Goal: Task Accomplishment & Management: Manage account settings

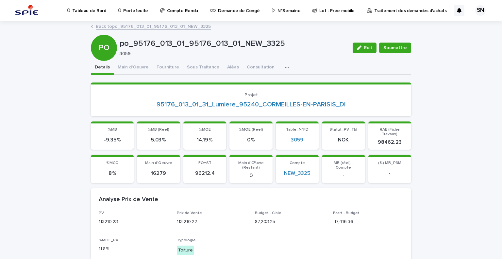
click at [127, 12] on p "Portefeuille" at bounding box center [135, 7] width 25 height 14
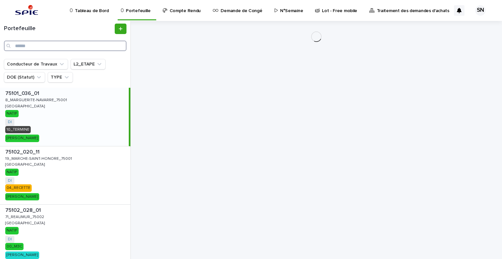
click at [57, 43] on input "Search" at bounding box center [65, 46] width 123 height 10
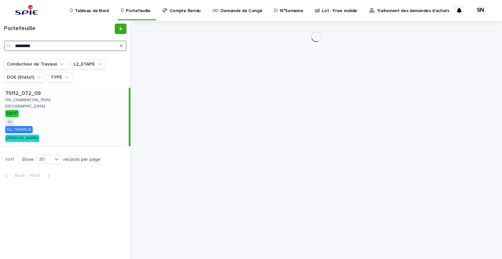
type input "*********"
click at [47, 114] on div "75112_072_09 75112_072_09 135_CHARENTON_75012 135_CHARENTON_75012 PARIS PARIS N…" at bounding box center [64, 117] width 129 height 58
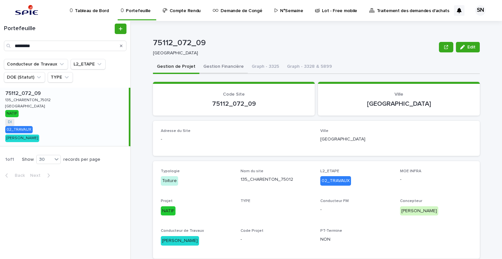
click at [217, 65] on button "Gestion Financière" at bounding box center [224, 67] width 48 height 14
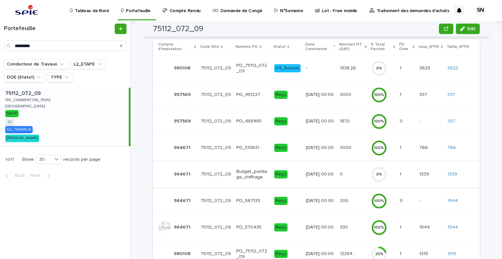
scroll to position [138, 0]
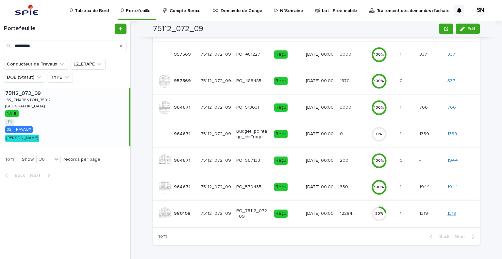
click at [452, 213] on link "1319" at bounding box center [452, 214] width 9 height 6
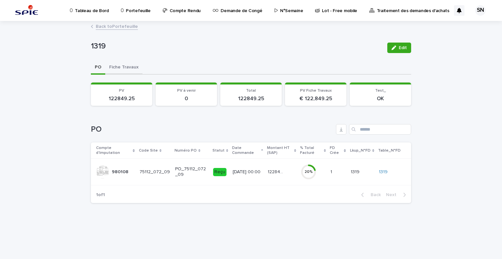
click at [126, 67] on button "Fiche Travaux" at bounding box center [123, 68] width 37 height 14
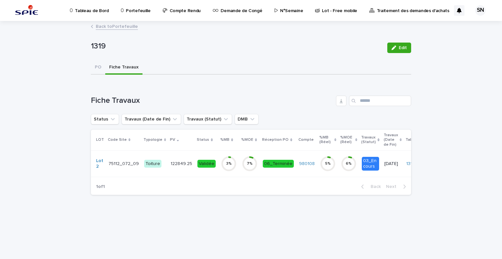
click at [142, 162] on td "Toiture" at bounding box center [155, 163] width 26 height 26
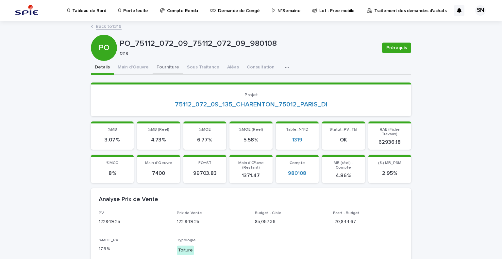
click at [175, 64] on button "Fourniture" at bounding box center [168, 68] width 30 height 14
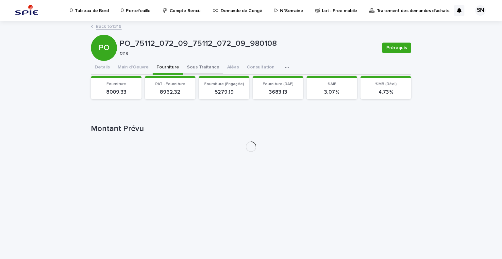
click at [186, 65] on button "Sous Traitance" at bounding box center [203, 68] width 40 height 14
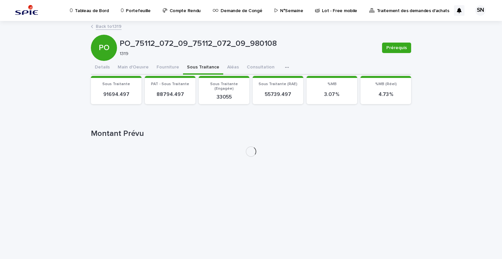
click at [167, 66] on button "Fourniture" at bounding box center [168, 68] width 30 height 14
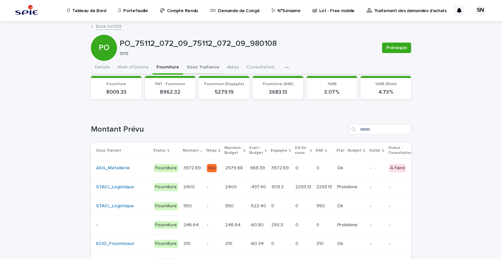
click at [188, 66] on button "Sous Traitance" at bounding box center [203, 68] width 40 height 14
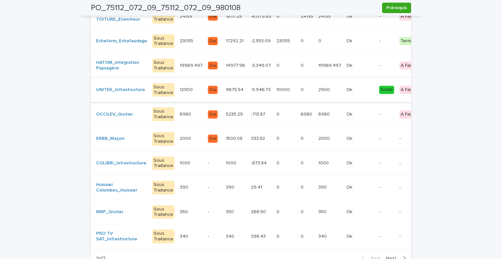
scroll to position [131, 0]
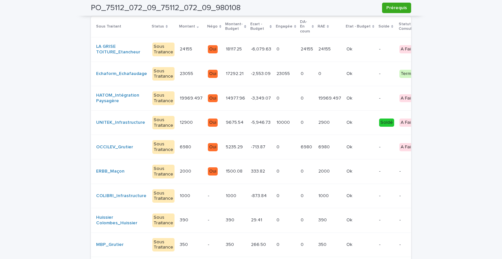
click at [251, 146] on p "-713.87" at bounding box center [259, 146] width 16 height 7
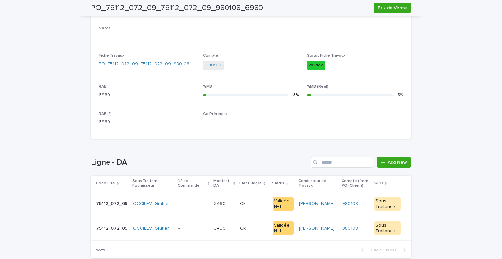
scroll to position [251, 0]
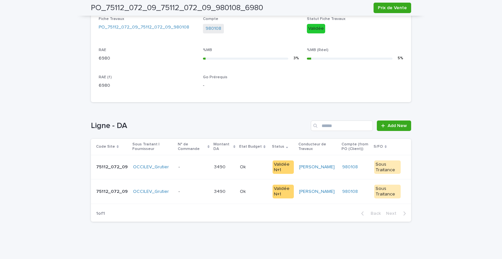
click at [252, 168] on p at bounding box center [253, 167] width 27 height 6
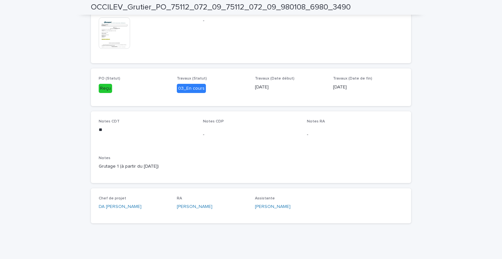
scroll to position [294, 0]
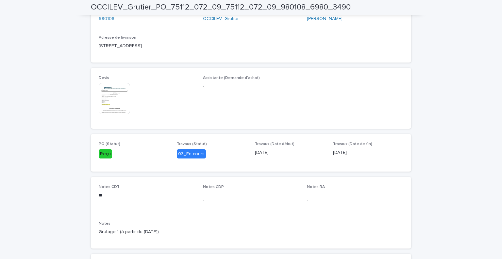
click at [99, 101] on img at bounding box center [114, 98] width 31 height 31
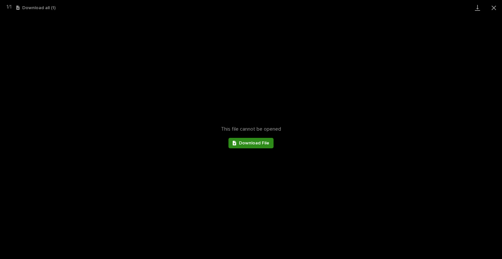
click at [254, 143] on span "Download File" at bounding box center [254, 143] width 30 height 5
click at [493, 6] on button "Close gallery" at bounding box center [494, 7] width 16 height 15
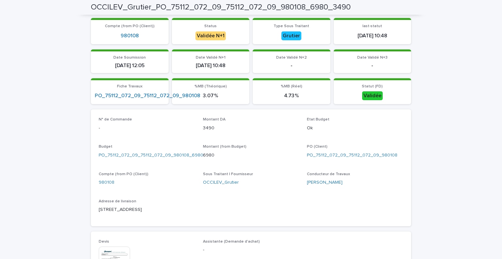
scroll to position [0, 0]
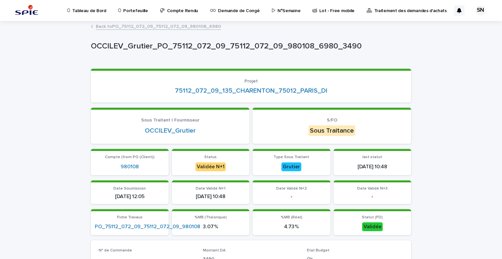
click at [106, 27] on link "Back to PO_75112_072_09_75112_072_09_980108_6980" at bounding box center [158, 26] width 125 height 8
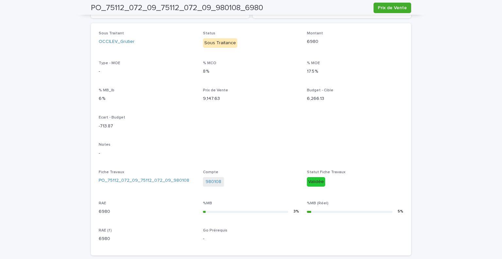
scroll to position [251, 0]
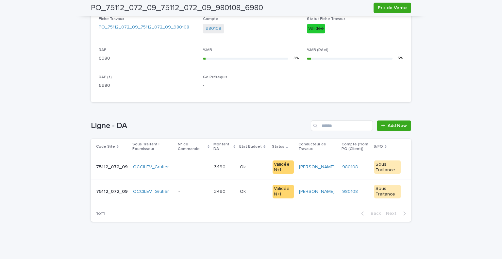
click at [187, 187] on div "- -" at bounding box center [194, 191] width 30 height 11
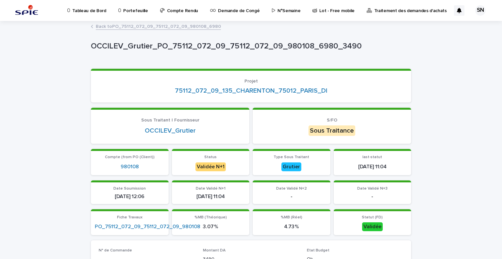
click at [102, 29] on link "Back to PO_75112_072_09_75112_072_09_980108_6980" at bounding box center [158, 26] width 125 height 8
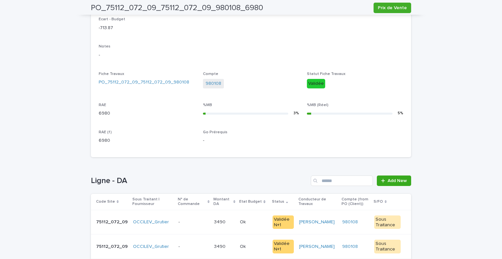
scroll to position [251, 0]
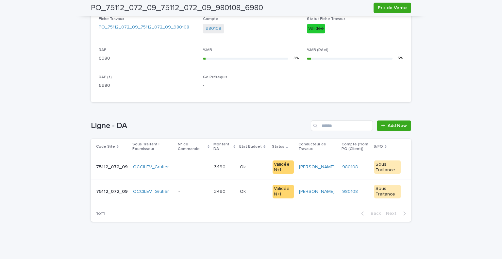
click at [176, 163] on td "- -" at bounding box center [194, 167] width 36 height 25
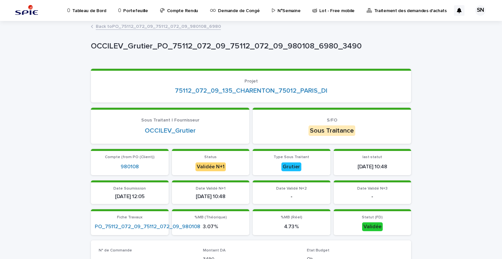
click at [120, 28] on link "Back to PO_75112_072_09_75112_072_09_980108_6980" at bounding box center [158, 26] width 125 height 8
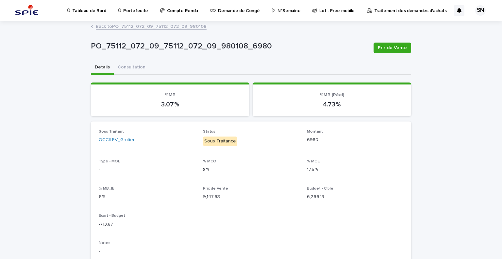
click at [103, 28] on link "Back to PO_75112_072_09_75112_072_09_980108" at bounding box center [151, 26] width 111 height 8
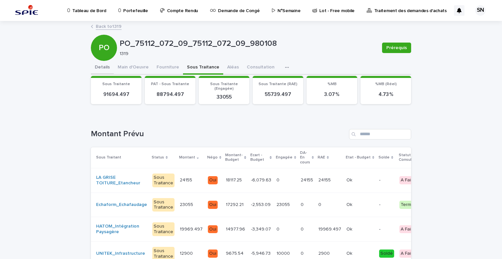
click at [100, 69] on button "Details" at bounding box center [102, 68] width 23 height 14
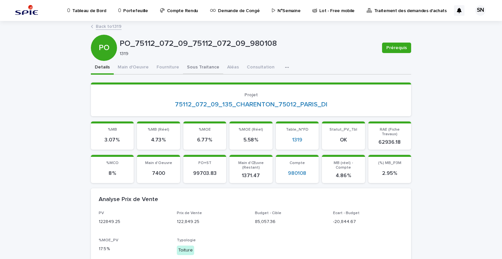
drag, startPoint x: 214, startPoint y: 61, endPoint x: 209, endPoint y: 66, distance: 7.2
click at [214, 61] on button "Sous Traitance" at bounding box center [203, 68] width 40 height 14
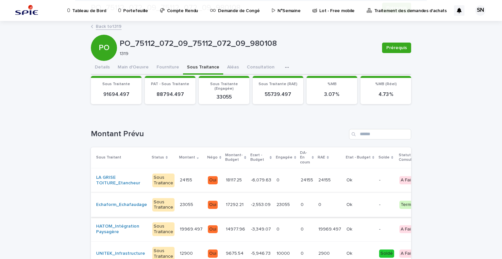
scroll to position [98, 0]
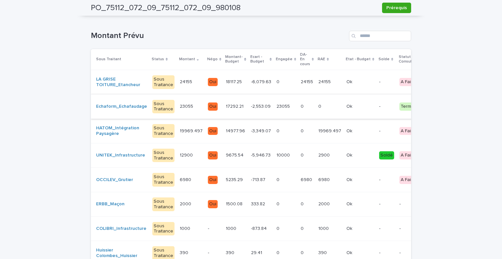
click at [277, 182] on p at bounding box center [286, 180] width 19 height 6
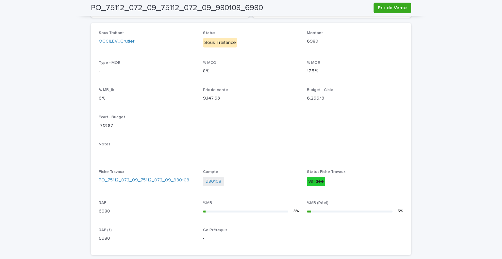
scroll to position [251, 0]
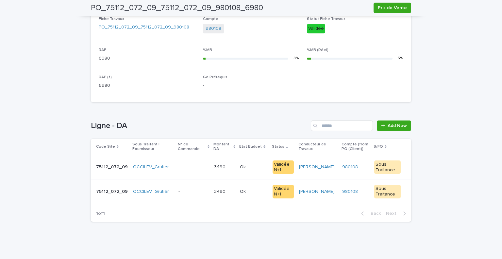
click at [264, 167] on p at bounding box center [253, 167] width 27 height 6
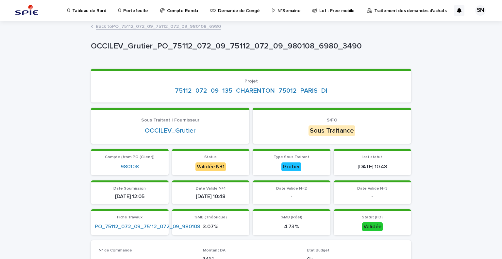
click at [98, 26] on link "Back to PO_75112_072_09_75112_072_09_980108_6980" at bounding box center [158, 26] width 125 height 8
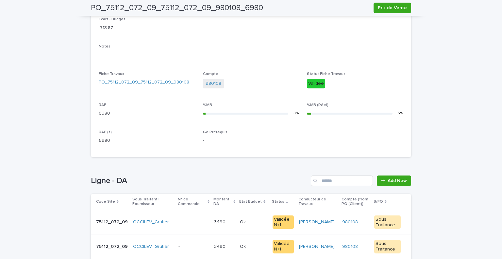
scroll to position [229, 0]
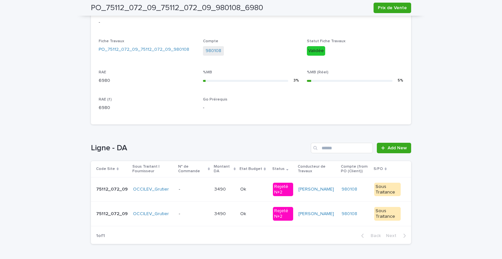
click at [180, 188] on p at bounding box center [194, 189] width 30 height 6
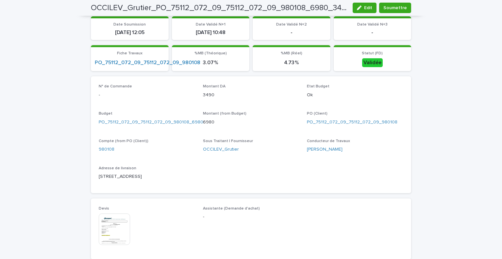
scroll to position [98, 0]
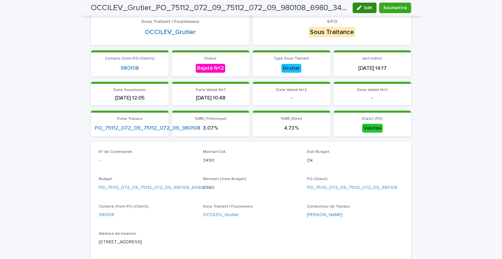
click at [361, 9] on icon "button" at bounding box center [359, 8] width 5 height 5
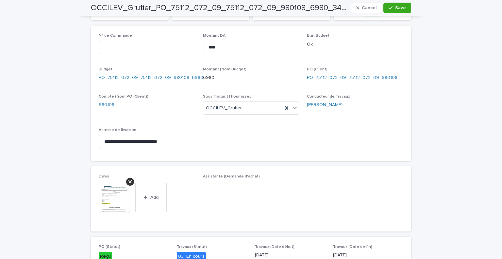
scroll to position [149, 0]
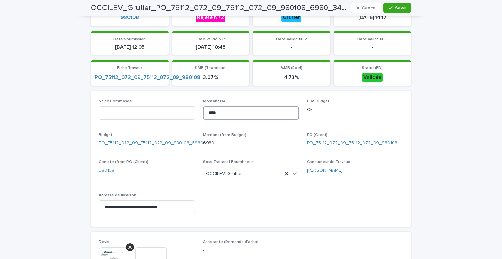
drag, startPoint x: 222, startPoint y: 111, endPoint x: 204, endPoint y: 112, distance: 18.3
click at [204, 112] on input "****" at bounding box center [251, 112] width 96 height 13
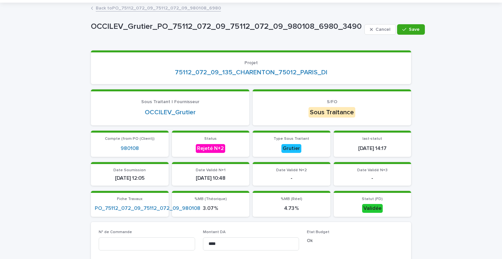
scroll to position [116, 0]
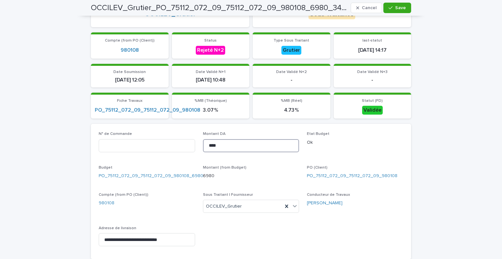
click at [222, 148] on input "****" at bounding box center [251, 145] width 96 height 13
drag, startPoint x: 227, startPoint y: 145, endPoint x: 192, endPoint y: 146, distance: 34.4
click at [193, 146] on div "**********" at bounding box center [251, 191] width 305 height 120
click at [223, 146] on input "****" at bounding box center [251, 145] width 96 height 13
drag, startPoint x: 223, startPoint y: 146, endPoint x: 213, endPoint y: 148, distance: 11.1
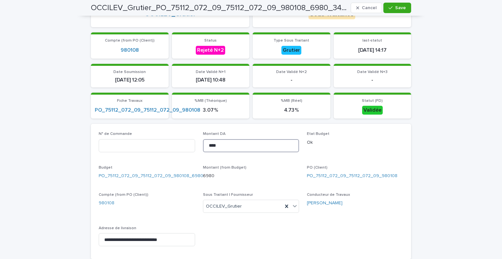
click at [213, 148] on input "****" at bounding box center [251, 145] width 96 height 13
click at [219, 147] on input "****" at bounding box center [251, 145] width 96 height 13
drag, startPoint x: 225, startPoint y: 142, endPoint x: 199, endPoint y: 141, distance: 25.8
click at [199, 141] on div "**********" at bounding box center [251, 191] width 305 height 120
click at [226, 146] on input "****" at bounding box center [251, 145] width 96 height 13
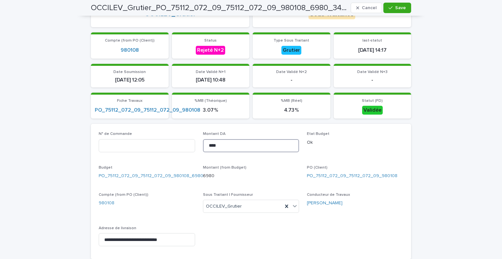
click at [220, 148] on input "****" at bounding box center [251, 145] width 96 height 13
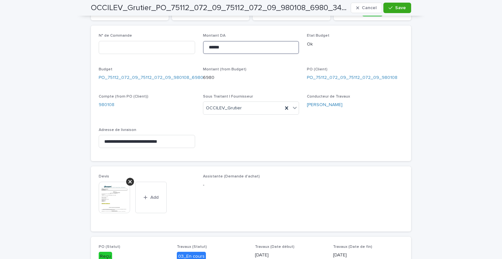
scroll to position [345, 0]
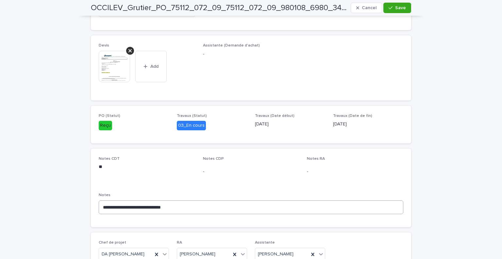
type input "******"
click at [185, 204] on textarea "**********" at bounding box center [251, 207] width 305 height 14
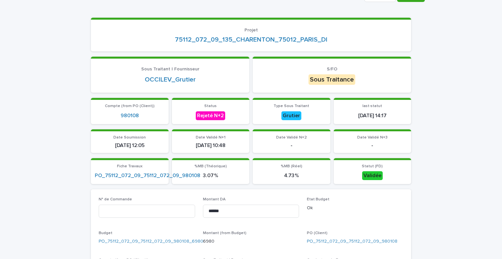
scroll to position [0, 0]
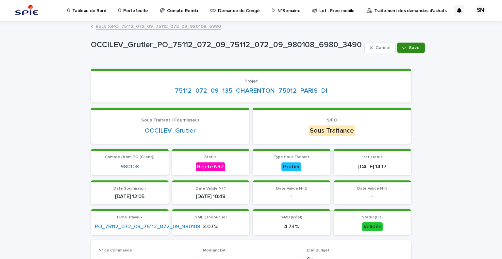
click at [413, 47] on button "Save" at bounding box center [411, 48] width 28 height 10
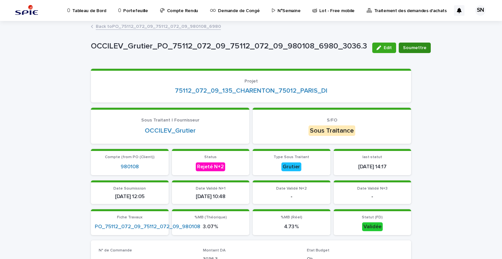
click at [403, 45] on span "Soumettre" at bounding box center [415, 47] width 24 height 7
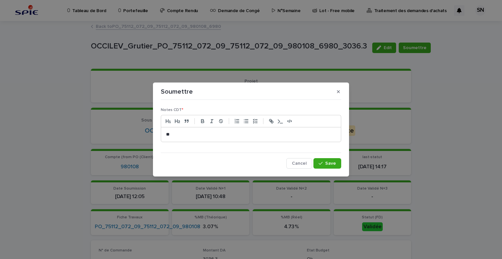
click at [180, 136] on p "**" at bounding box center [251, 134] width 170 height 7
copy p "**********"
click at [332, 164] on span "Save" at bounding box center [330, 163] width 11 height 5
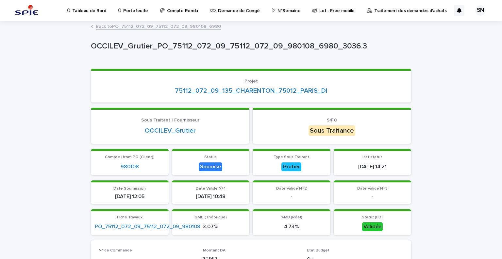
click at [128, 25] on link "Back to PO_75112_072_09_75112_072_09_980108_6980" at bounding box center [158, 26] width 125 height 8
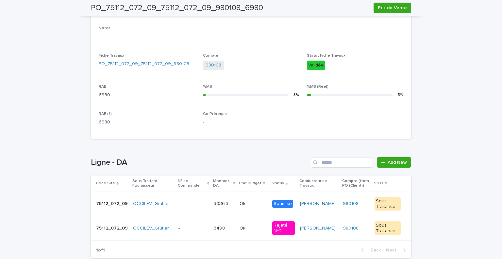
scroll to position [251, 0]
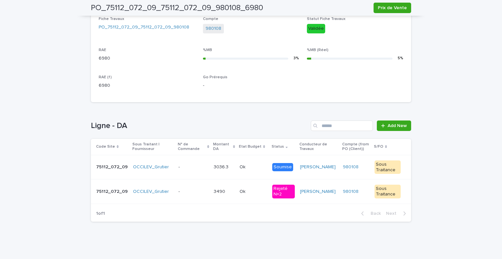
click at [255, 189] on p at bounding box center [253, 192] width 27 height 6
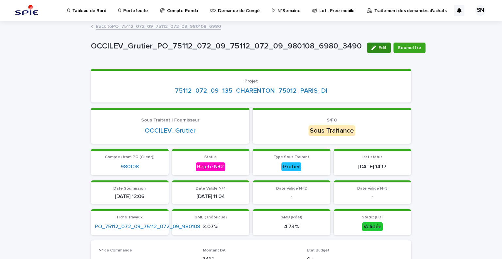
click at [371, 50] on button "Edit" at bounding box center [379, 48] width 24 height 10
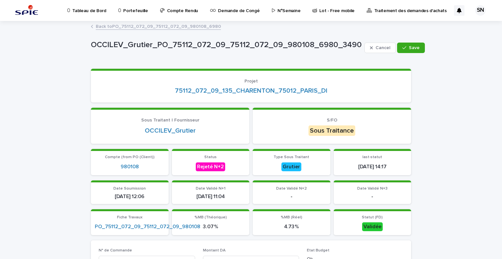
scroll to position [164, 0]
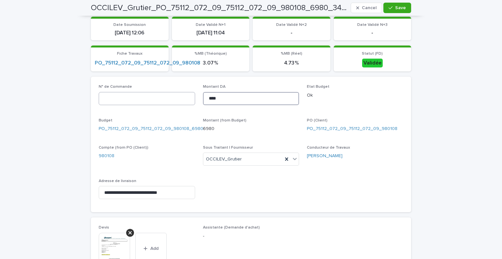
click at [169, 96] on div "**********" at bounding box center [251, 144] width 305 height 120
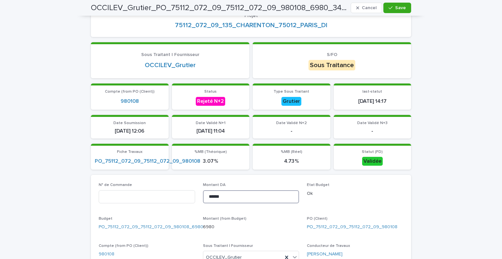
scroll to position [0, 0]
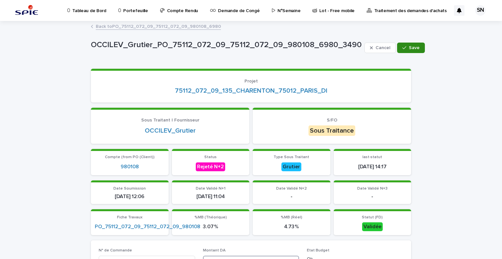
type input "******"
click at [409, 46] on span "Save" at bounding box center [414, 47] width 11 height 5
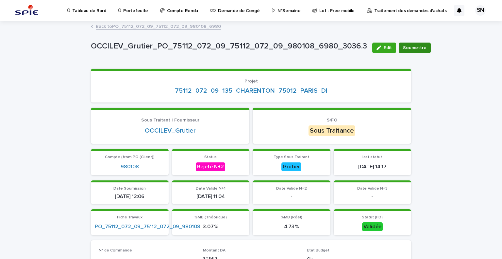
click at [413, 46] on span "Soumettre" at bounding box center [415, 47] width 24 height 7
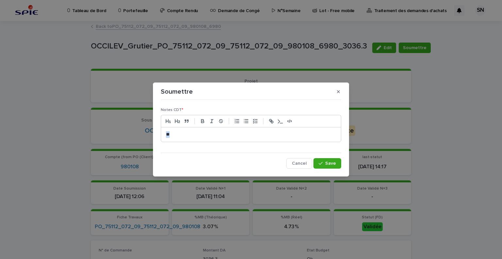
drag, startPoint x: 176, startPoint y: 136, endPoint x: 124, endPoint y: 137, distance: 51.4
click at [129, 136] on div "Soumettre Notes CDT * ** Cancel Save" at bounding box center [251, 129] width 502 height 259
click at [329, 162] on span "Save" at bounding box center [330, 163] width 11 height 5
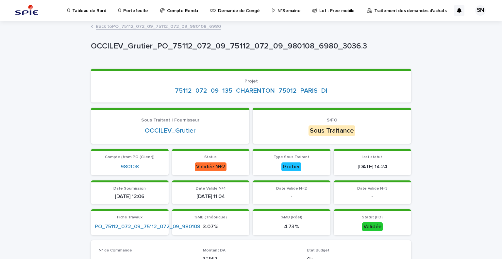
click at [91, 27] on div "Back to PO_75112_072_09_75112_072_09_980108_6980" at bounding box center [251, 26] width 327 height 9
click at [97, 27] on link "Back to PO_75112_072_09_75112_072_09_980108_6980" at bounding box center [158, 26] width 125 height 8
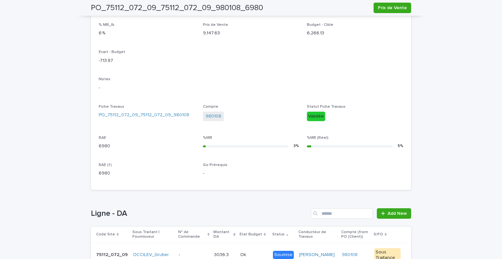
scroll to position [251, 0]
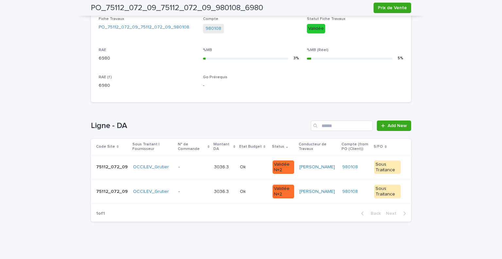
click at [14, 146] on div "Loading... Saving… Loading... Saving… PO_75112_072_09_75112_072_09_980108_6980 …" at bounding box center [251, 14] width 502 height 489
click at [46, 122] on div "Loading... Saving… Loading... Saving… PO_75112_072_09_75112_072_09_980108_6980 …" at bounding box center [251, 14] width 502 height 489
click at [296, 127] on h1 "Ligne - DA" at bounding box center [200, 125] width 218 height 9
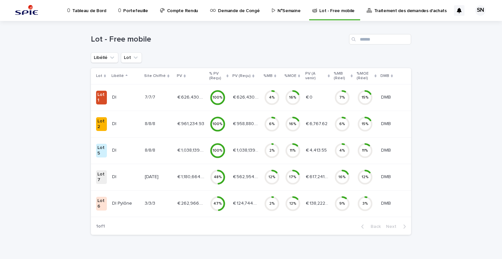
click at [193, 124] on p "€ 961,234.93" at bounding box center [192, 123] width 28 height 7
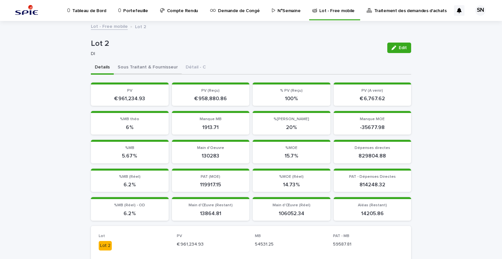
click at [141, 68] on button "Sous Traitant & Fournisseur" at bounding box center [148, 68] width 68 height 14
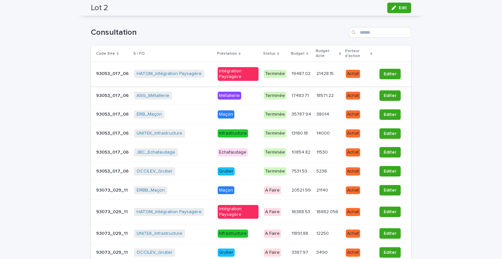
scroll to position [65, 0]
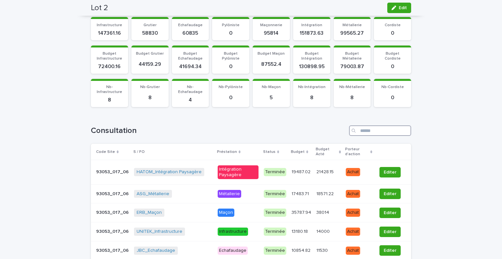
click at [373, 131] on input "Search" at bounding box center [380, 130] width 62 height 10
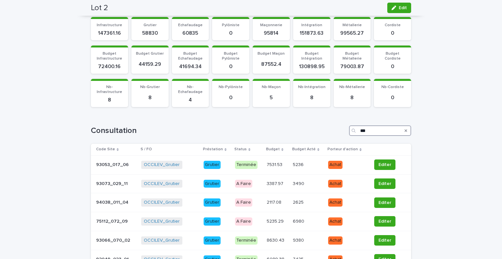
scroll to position [103, 0]
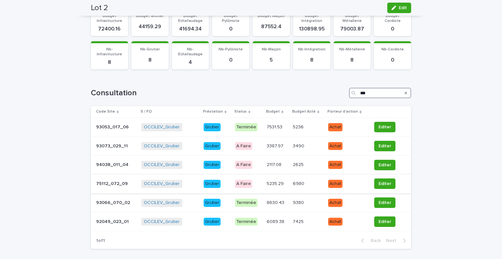
type input "***"
click at [189, 182] on div "OCCILEV_Grutier + 0" at bounding box center [169, 184] width 57 height 8
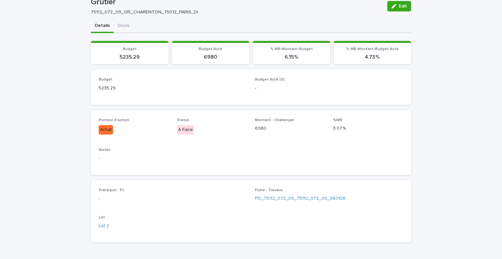
scroll to position [42, 0]
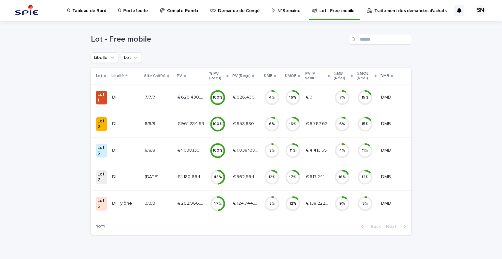
click at [178, 122] on p "€ 961,234.93" at bounding box center [192, 123] width 28 height 7
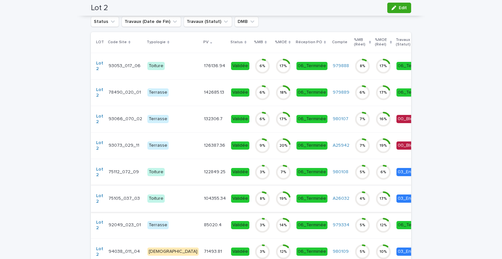
scroll to position [425, 0]
